Goal: Use online tool/utility: Utilize a website feature to perform a specific function

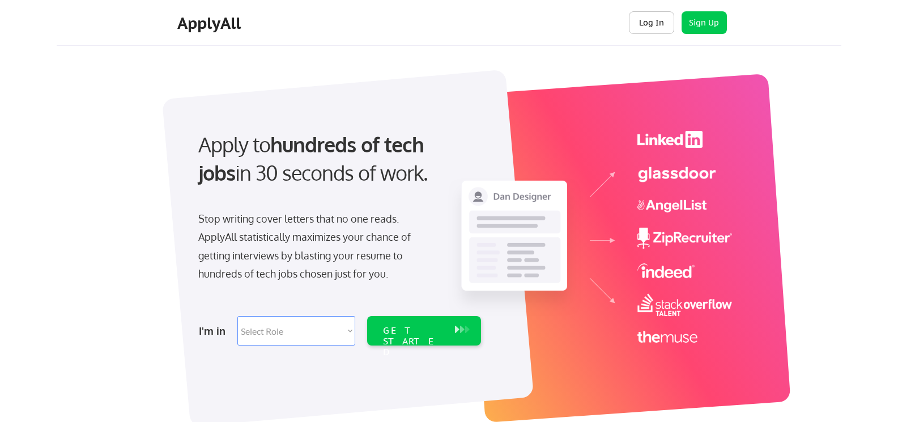
click at [640, 26] on button "Log In" at bounding box center [651, 22] width 45 height 23
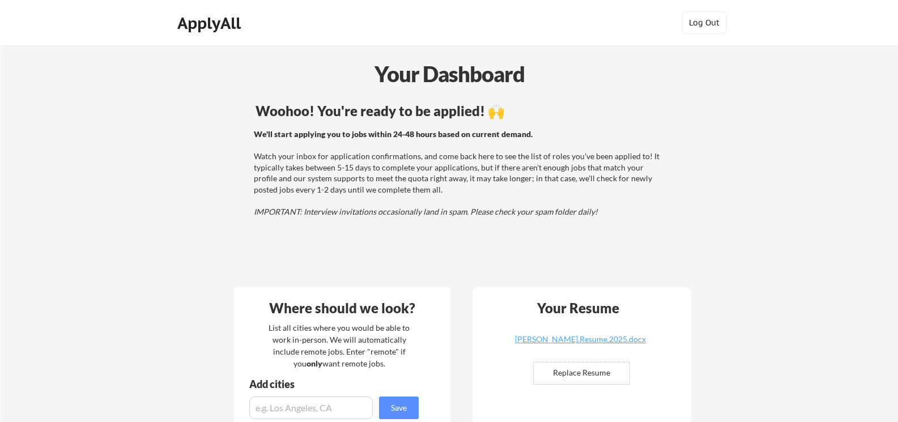
click at [215, 25] on div "ApplyAll" at bounding box center [210, 23] width 67 height 19
click at [558, 337] on div "Cardenas.Resume.2025.docx" at bounding box center [580, 339] width 135 height 8
click at [578, 369] on input "file" at bounding box center [582, 374] width 96 height 22
type input "C:\fakepath\Cardenas.Resume.2025.CD.docx"
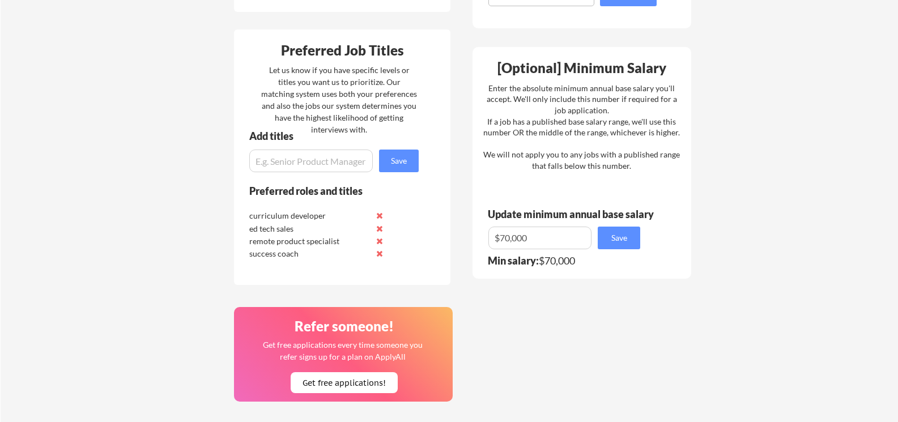
scroll to position [576, 0]
